Goal: Obtain resource: Obtain resource

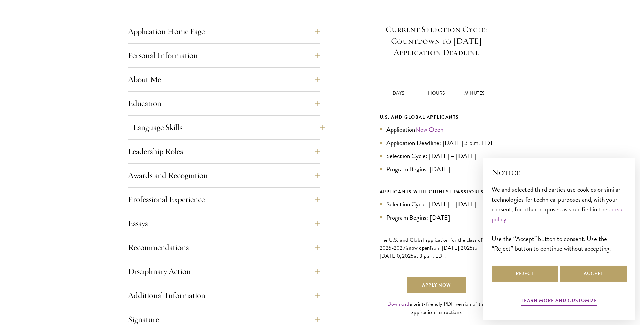
scroll to position [304, 0]
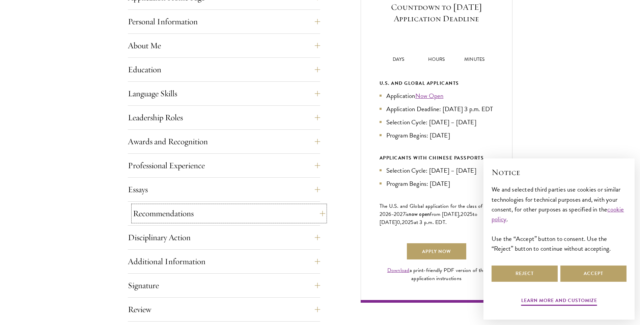
click at [210, 219] on button "Recommendations" at bounding box center [229, 213] width 192 height 16
click at [315, 213] on button "Recommendations" at bounding box center [229, 213] width 192 height 16
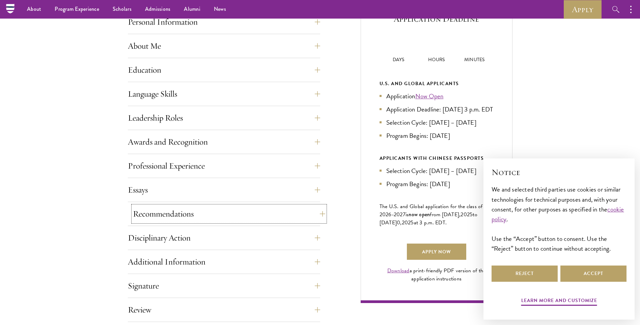
click at [319, 212] on button "Recommendations" at bounding box center [229, 214] width 192 height 16
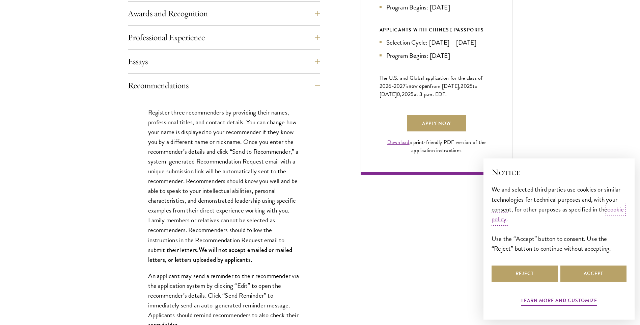
scroll to position [438, 0]
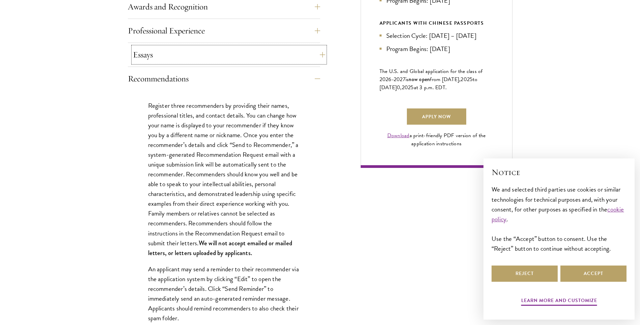
click at [241, 47] on button "Essays" at bounding box center [229, 55] width 192 height 16
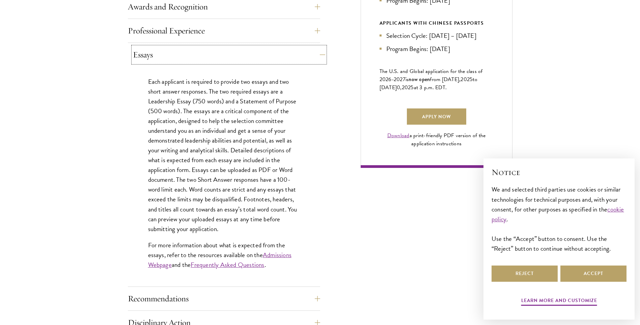
click at [241, 47] on button "Essays" at bounding box center [229, 55] width 192 height 16
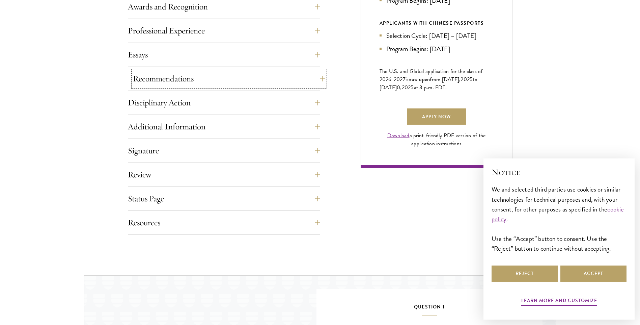
click at [226, 83] on button "Recommendations" at bounding box center [229, 79] width 192 height 16
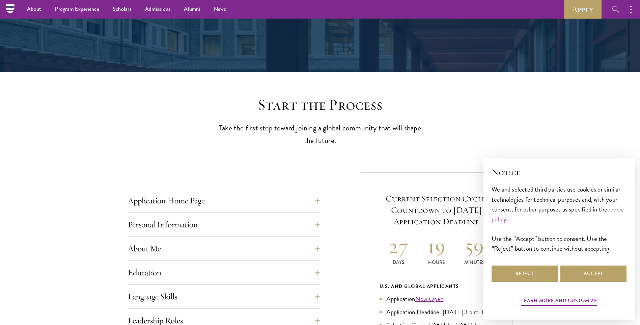
scroll to position [0, 0]
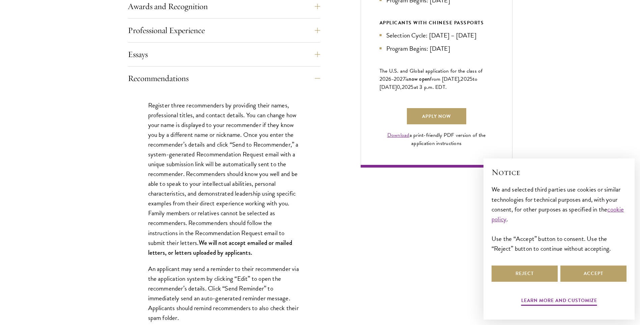
scroll to position [472, 0]
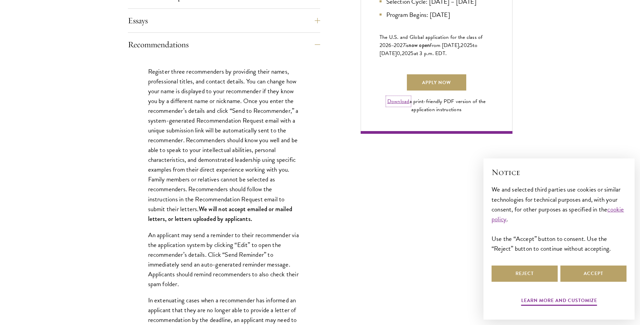
click at [397, 105] on link "Download" at bounding box center [398, 101] width 22 height 8
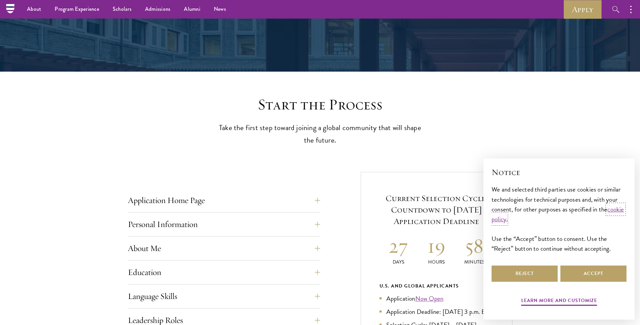
scroll to position [0, 0]
